Goal: Navigation & Orientation: Find specific page/section

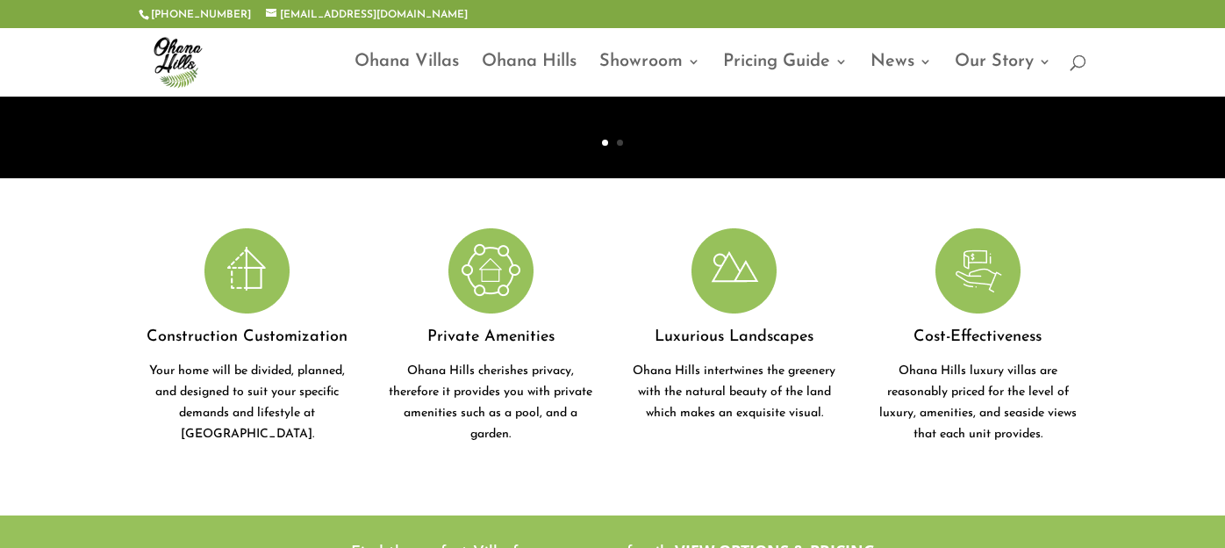
scroll to position [454, 0]
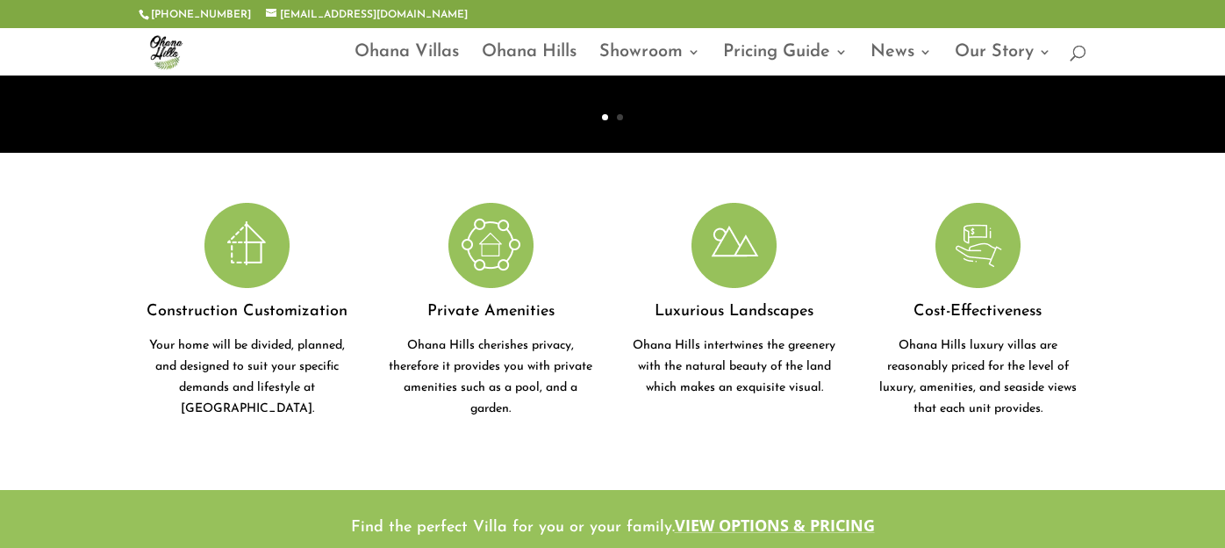
click at [498, 271] on img at bounding box center [490, 245] width 85 height 85
click at [498, 315] on h4 "Private Amenities" at bounding box center [492, 316] width 218 height 39
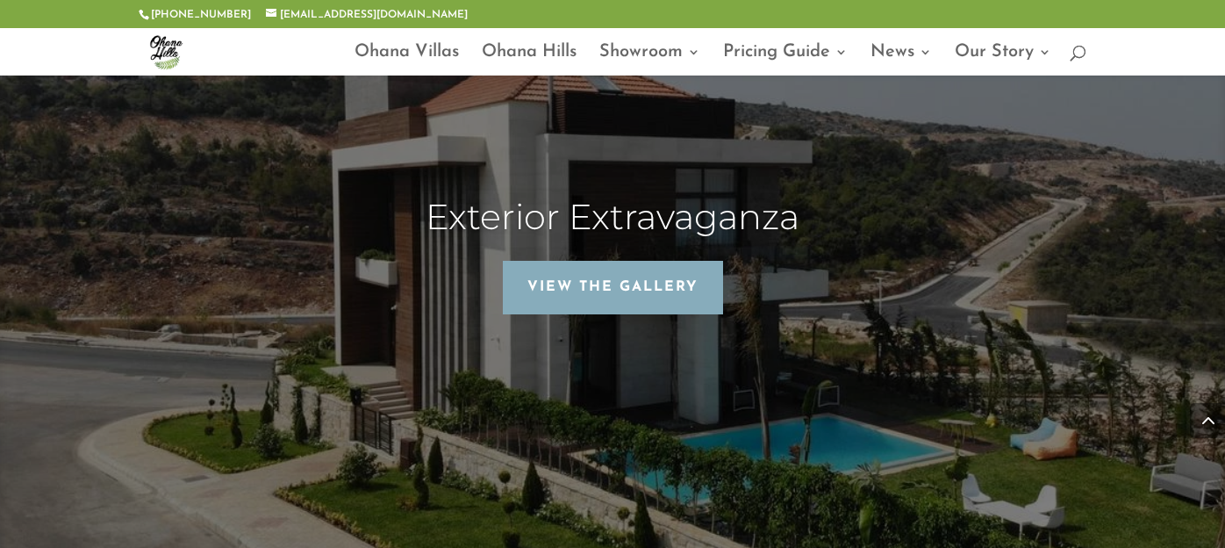
scroll to position [4740, 0]
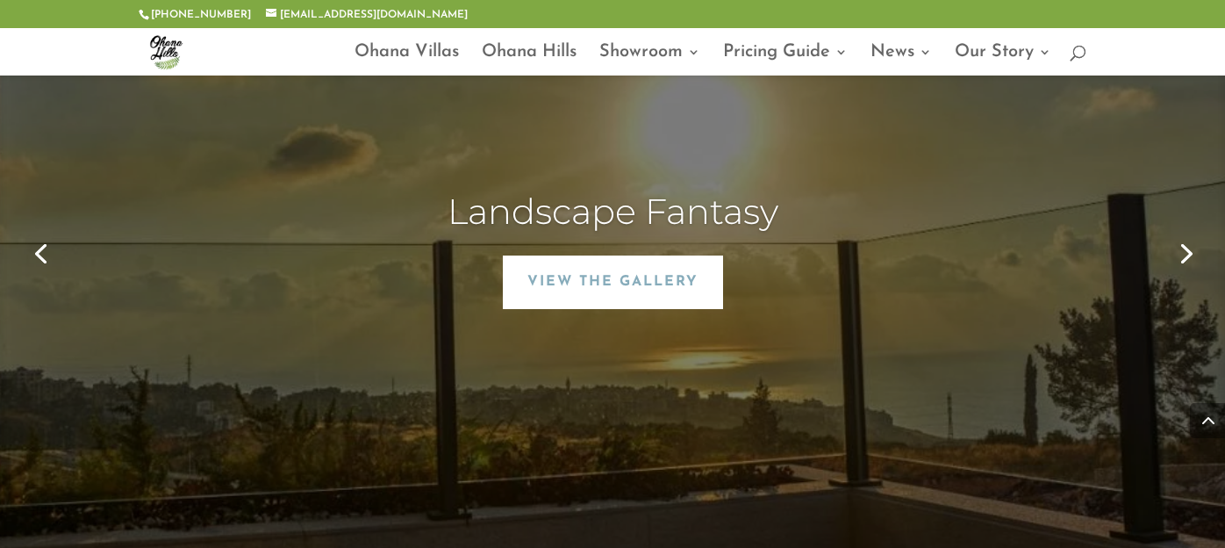
click at [617, 255] on link "View The Gallery" at bounding box center [613, 282] width 220 height 54
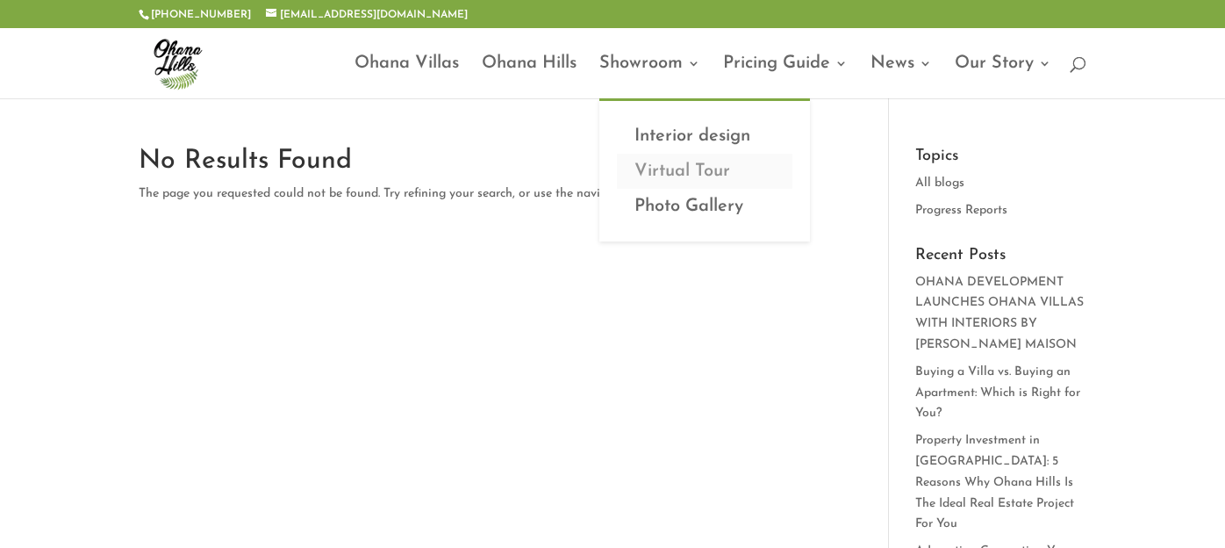
click at [682, 171] on link "Virtual Tour" at bounding box center [705, 171] width 176 height 35
